Goal: Find contact information: Find contact information

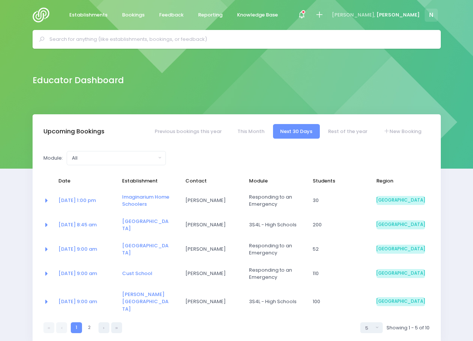
select select "5"
click at [151, 40] on input "text" at bounding box center [239, 39] width 381 height 11
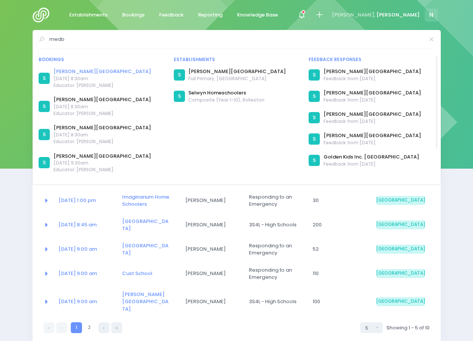
type input "medb"
click at [90, 72] on link "[PERSON_NAME][GEOGRAPHIC_DATA]" at bounding box center [102, 71] width 97 height 7
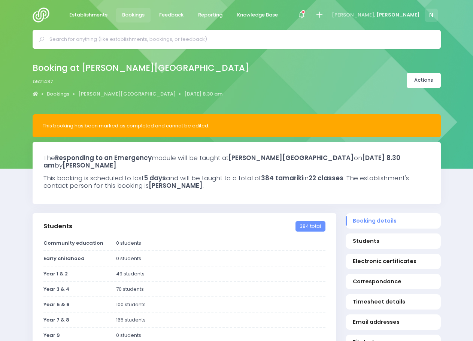
select select "5"
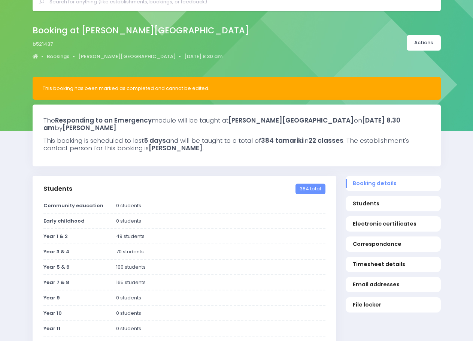
scroll to position [75, 0]
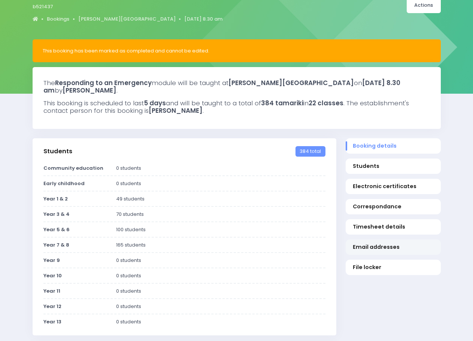
click at [372, 245] on span "Email addresses" at bounding box center [393, 247] width 81 height 8
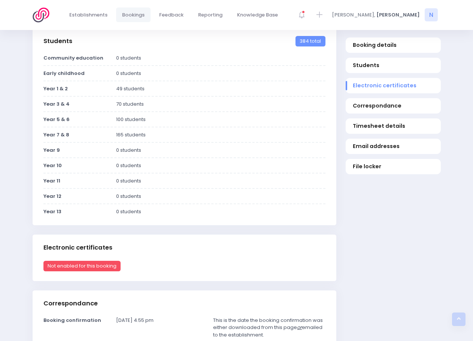
scroll to position [118, 0]
